Goal: Find specific page/section: Find specific page/section

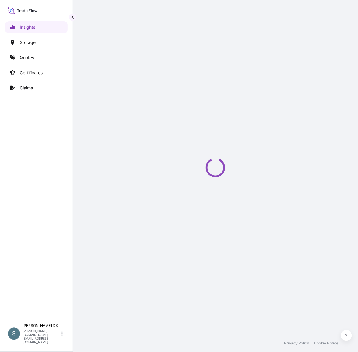
select select "2025"
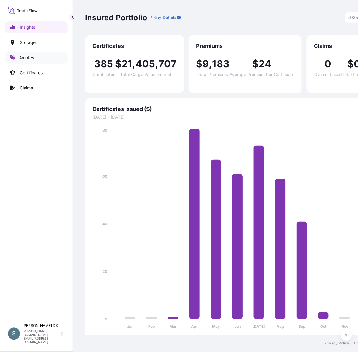
click at [29, 59] on p "Quotes" at bounding box center [27, 58] width 14 height 6
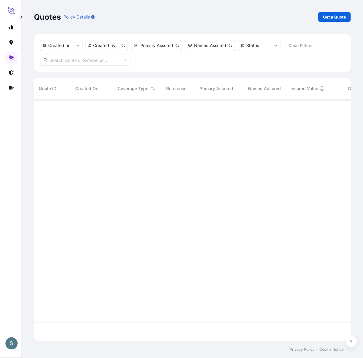
scroll to position [239, 312]
